Goal: Task Accomplishment & Management: Manage account settings

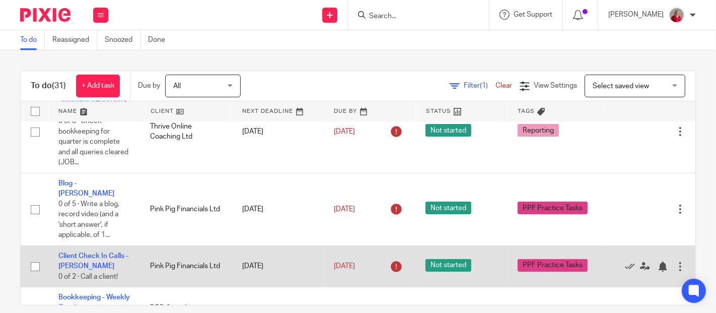
scroll to position [56, 0]
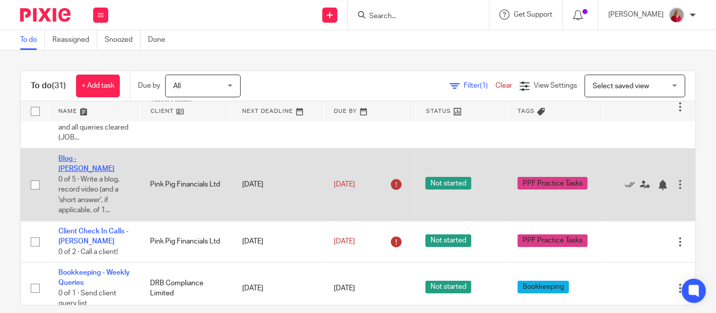
click at [99, 158] on link "Blog - [PERSON_NAME]" at bounding box center [86, 163] width 56 height 17
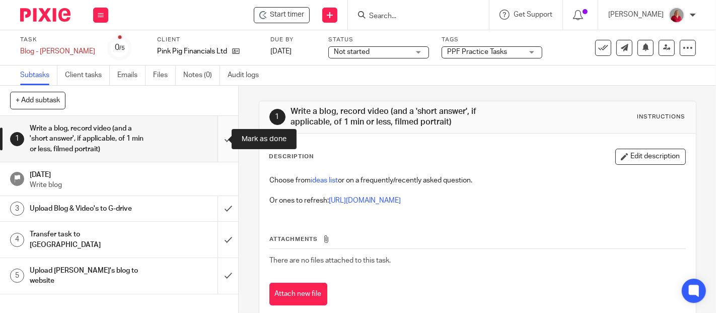
click at [218, 137] on input "submit" at bounding box center [119, 139] width 238 height 46
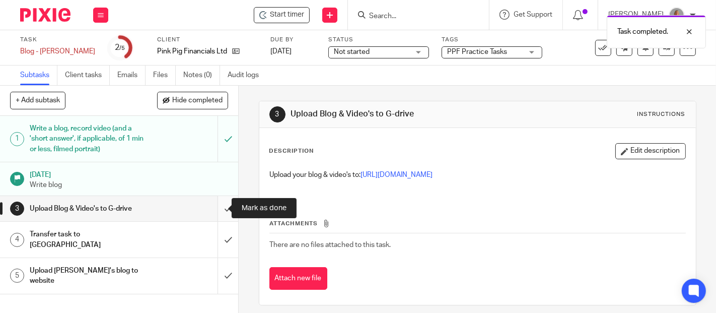
click at [217, 209] on input "submit" at bounding box center [119, 208] width 238 height 25
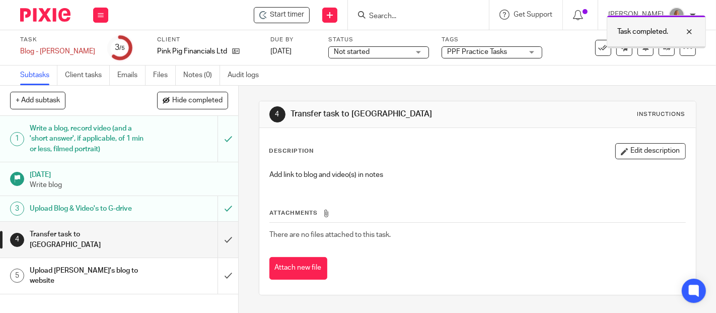
click at [658, 47] on div at bounding box center [656, 47] width 98 height 2
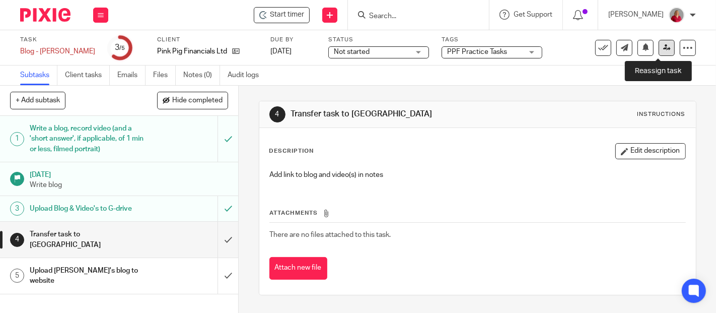
click at [663, 48] on icon at bounding box center [667, 48] width 8 height 8
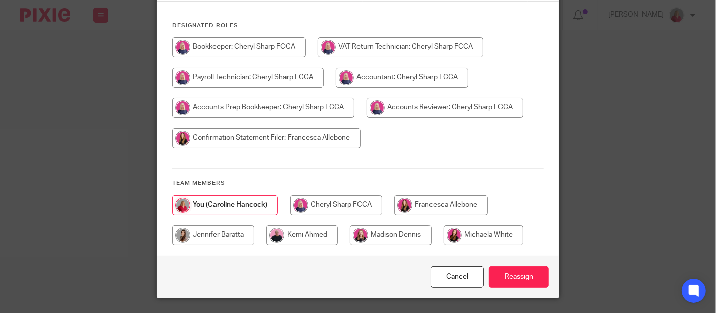
scroll to position [139, 0]
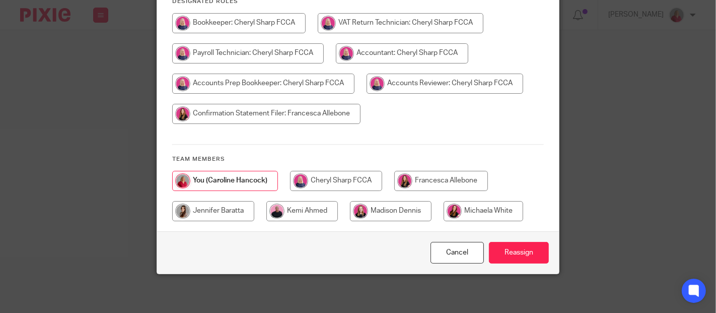
drag, startPoint x: 403, startPoint y: 207, endPoint x: 409, endPoint y: 212, distance: 7.2
click at [403, 208] on input "radio" at bounding box center [391, 211] width 82 height 20
radio input "true"
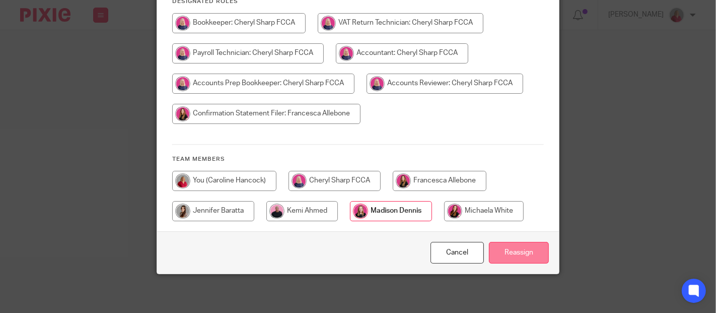
click at [518, 249] on input "Reassign" at bounding box center [519, 253] width 60 height 22
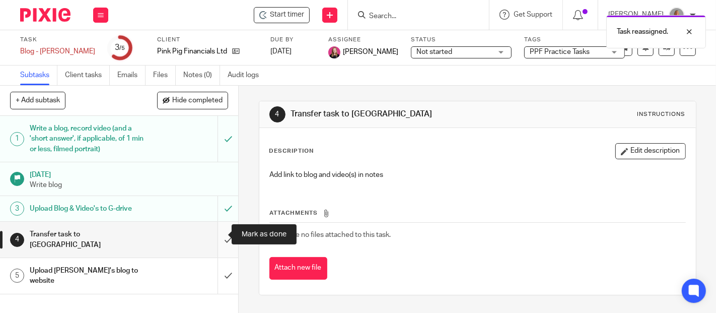
click at [219, 232] on input "submit" at bounding box center [119, 240] width 238 height 36
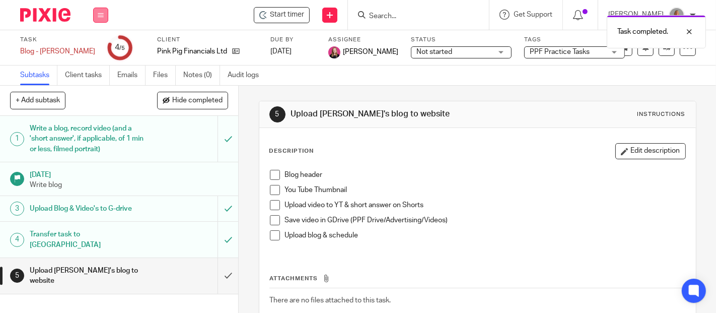
click at [104, 15] on button at bounding box center [100, 15] width 15 height 15
click at [99, 45] on link "Work" at bounding box center [96, 46] width 18 height 7
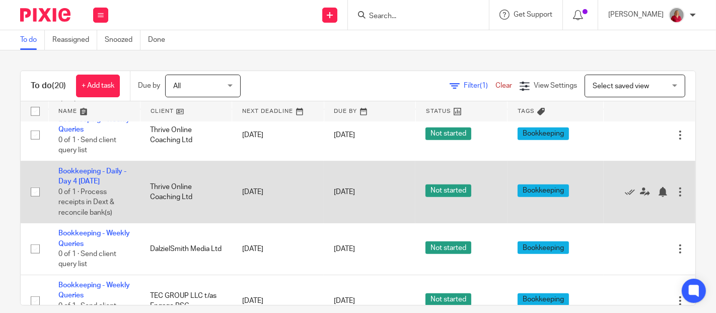
scroll to position [339, 0]
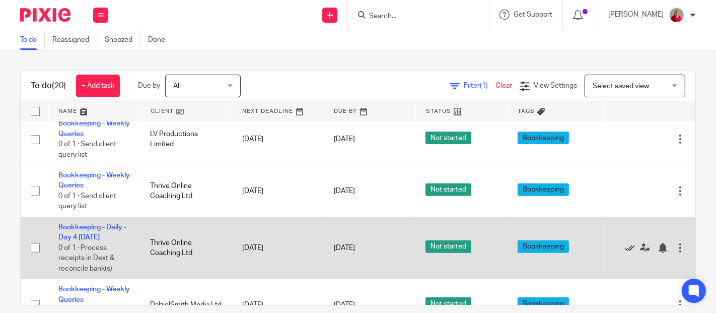
click at [625, 245] on icon at bounding box center [630, 248] width 10 height 10
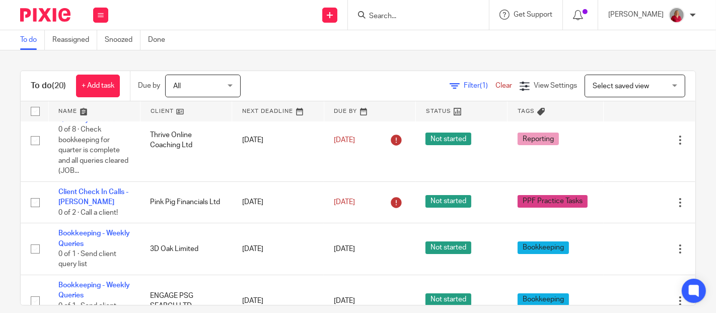
scroll to position [0, 0]
